Goal: Task Accomplishment & Management: Use online tool/utility

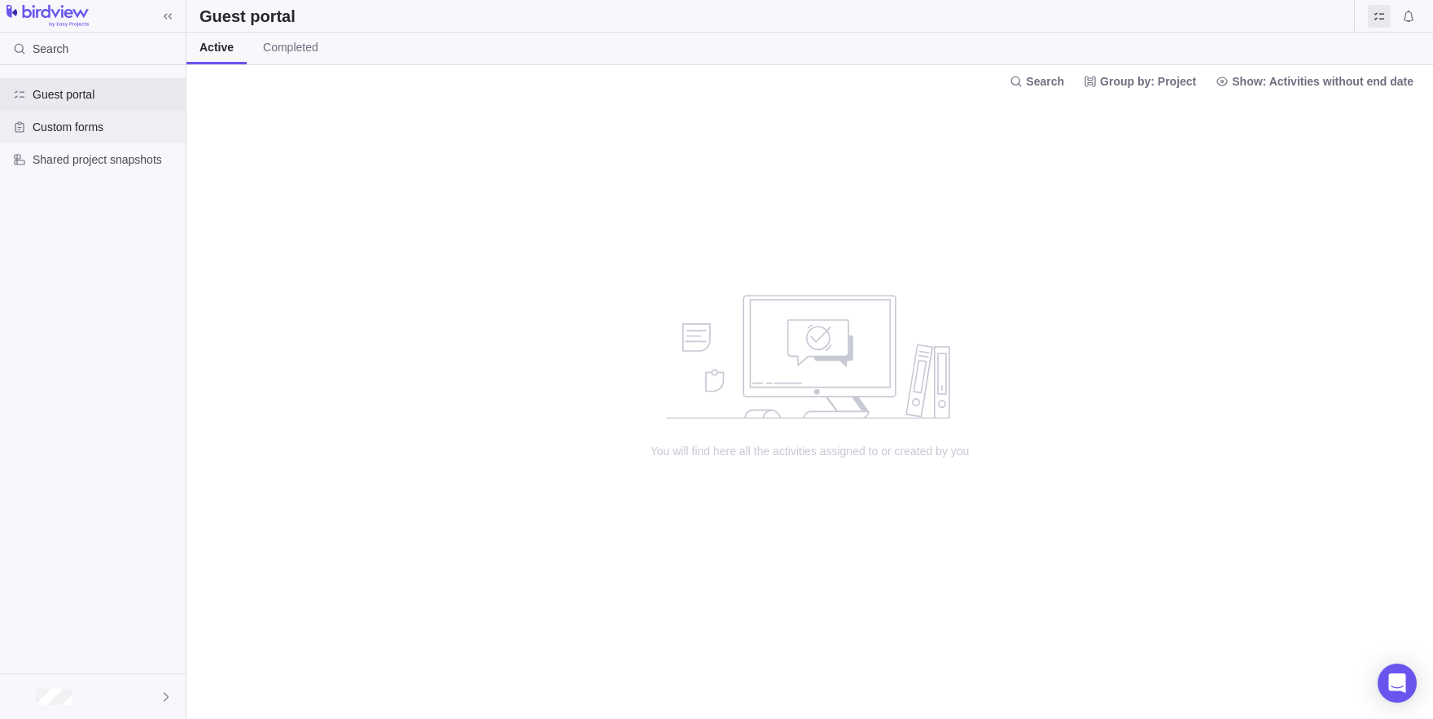
click at [63, 142] on div "Custom forms" at bounding box center [93, 127] width 186 height 33
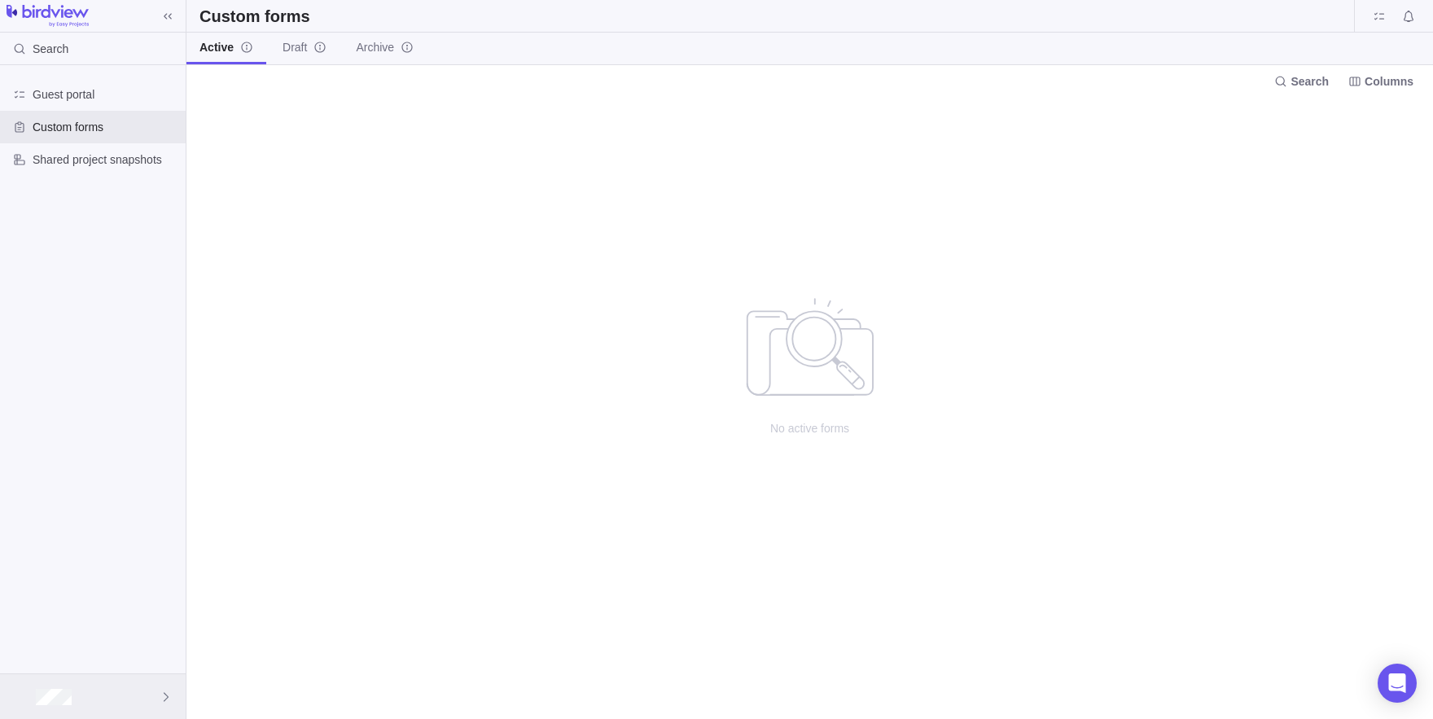
click at [68, 712] on div at bounding box center [93, 696] width 186 height 45
click at [78, 641] on span "Logout" at bounding box center [93, 649] width 147 height 16
